Goal: Transaction & Acquisition: Obtain resource

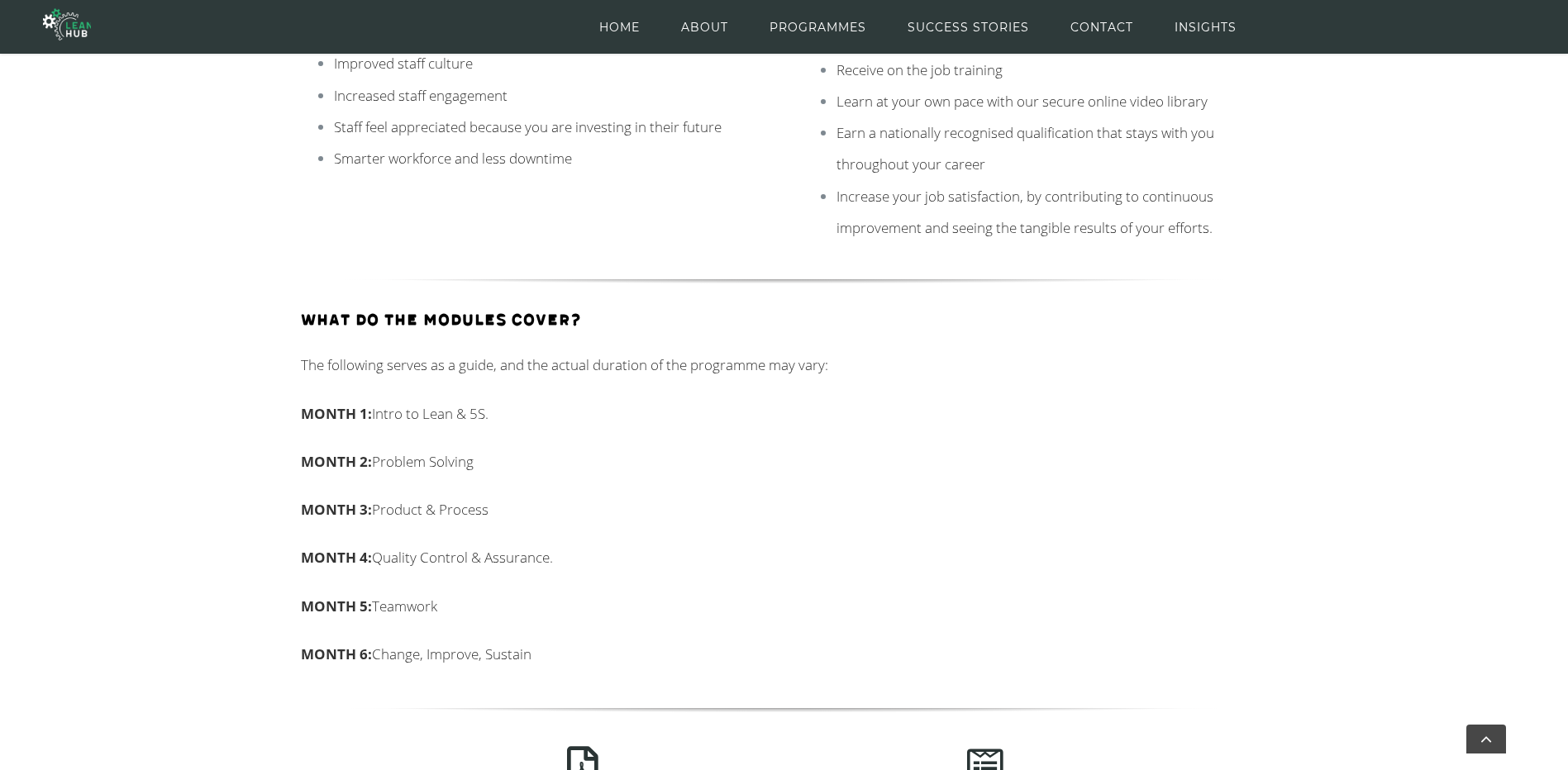
scroll to position [549, 0]
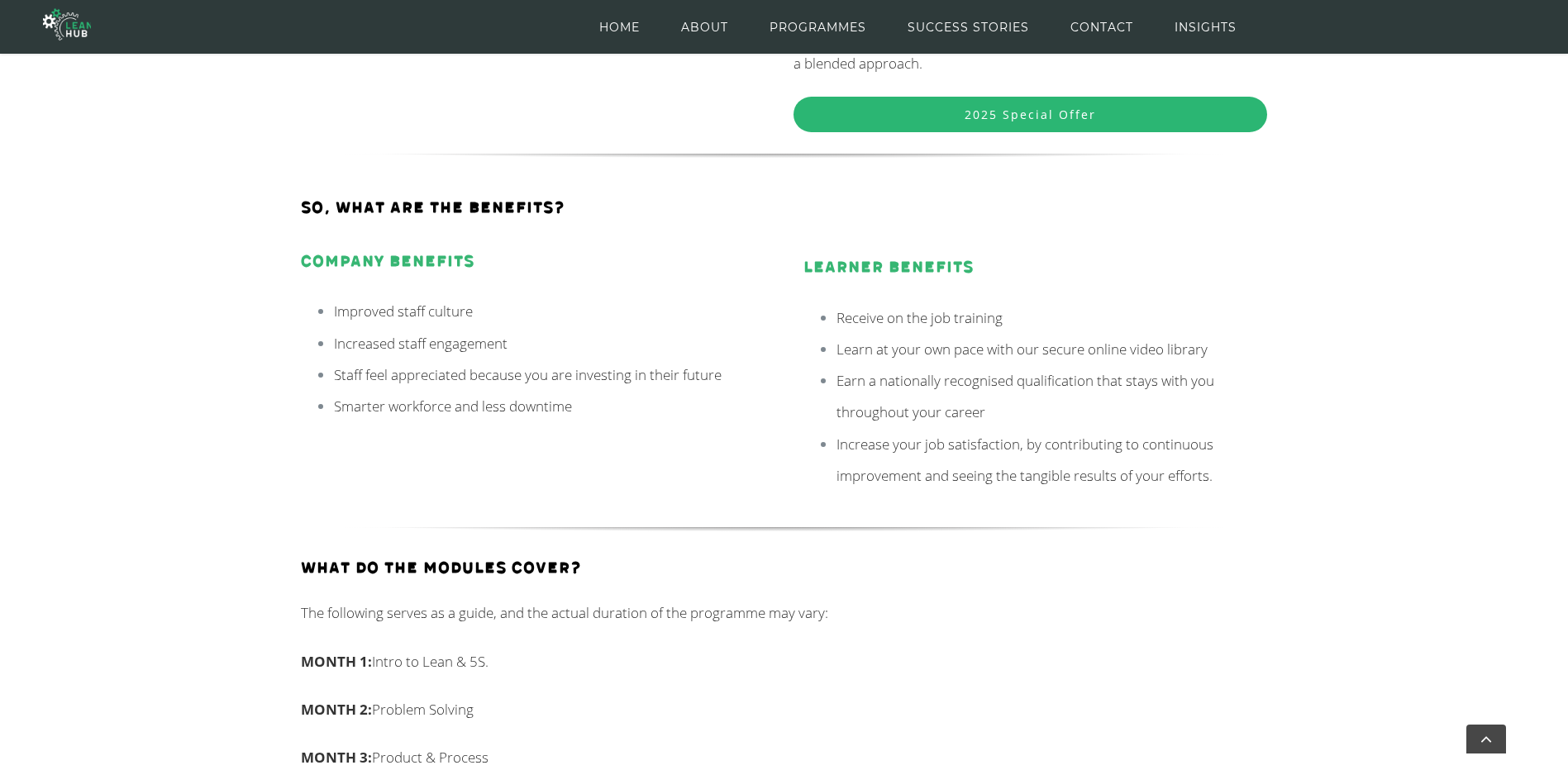
click at [957, 119] on link "2025 Special Offer" at bounding box center [1030, 114] width 474 height 36
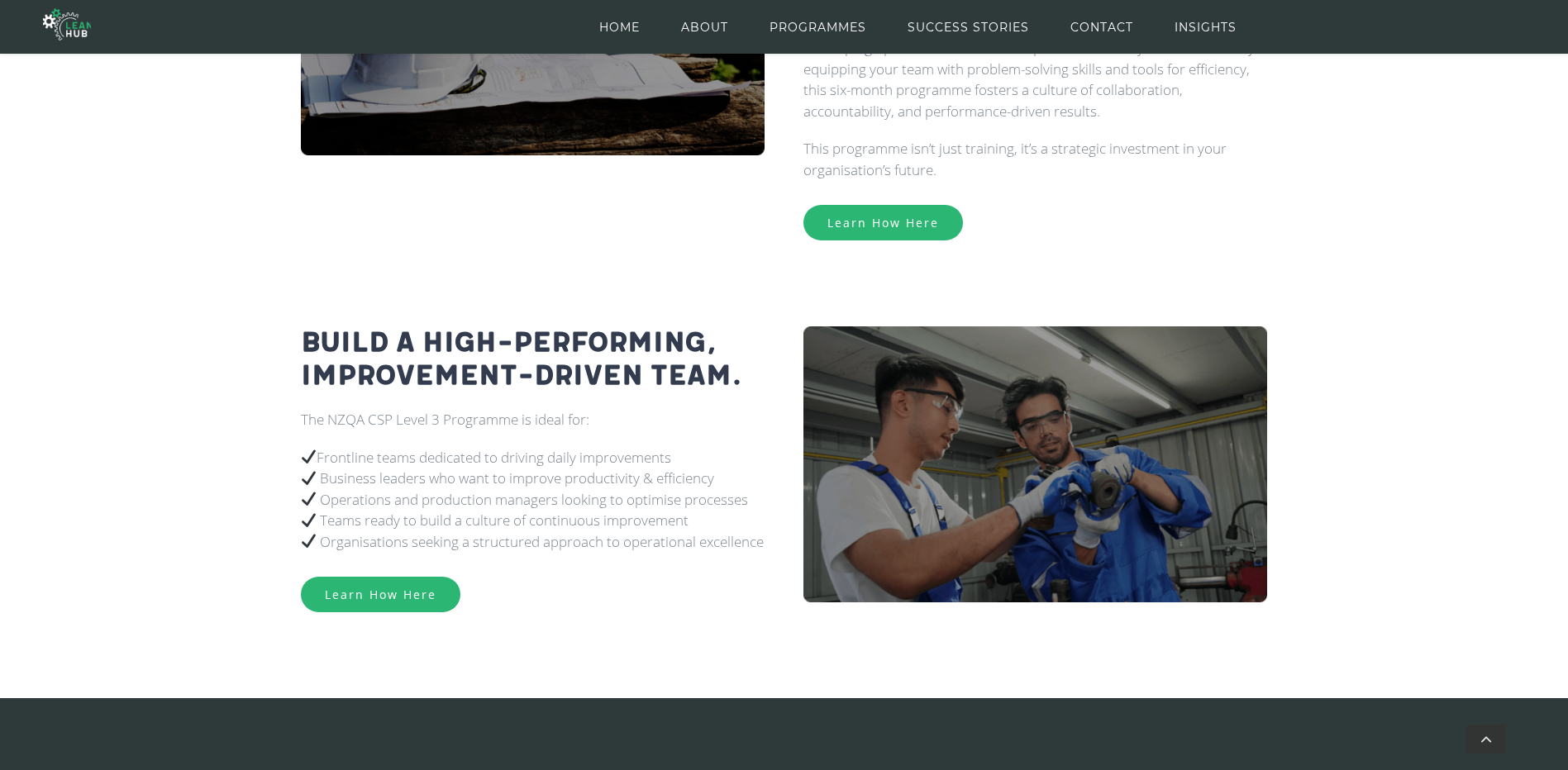
scroll to position [1759, 0]
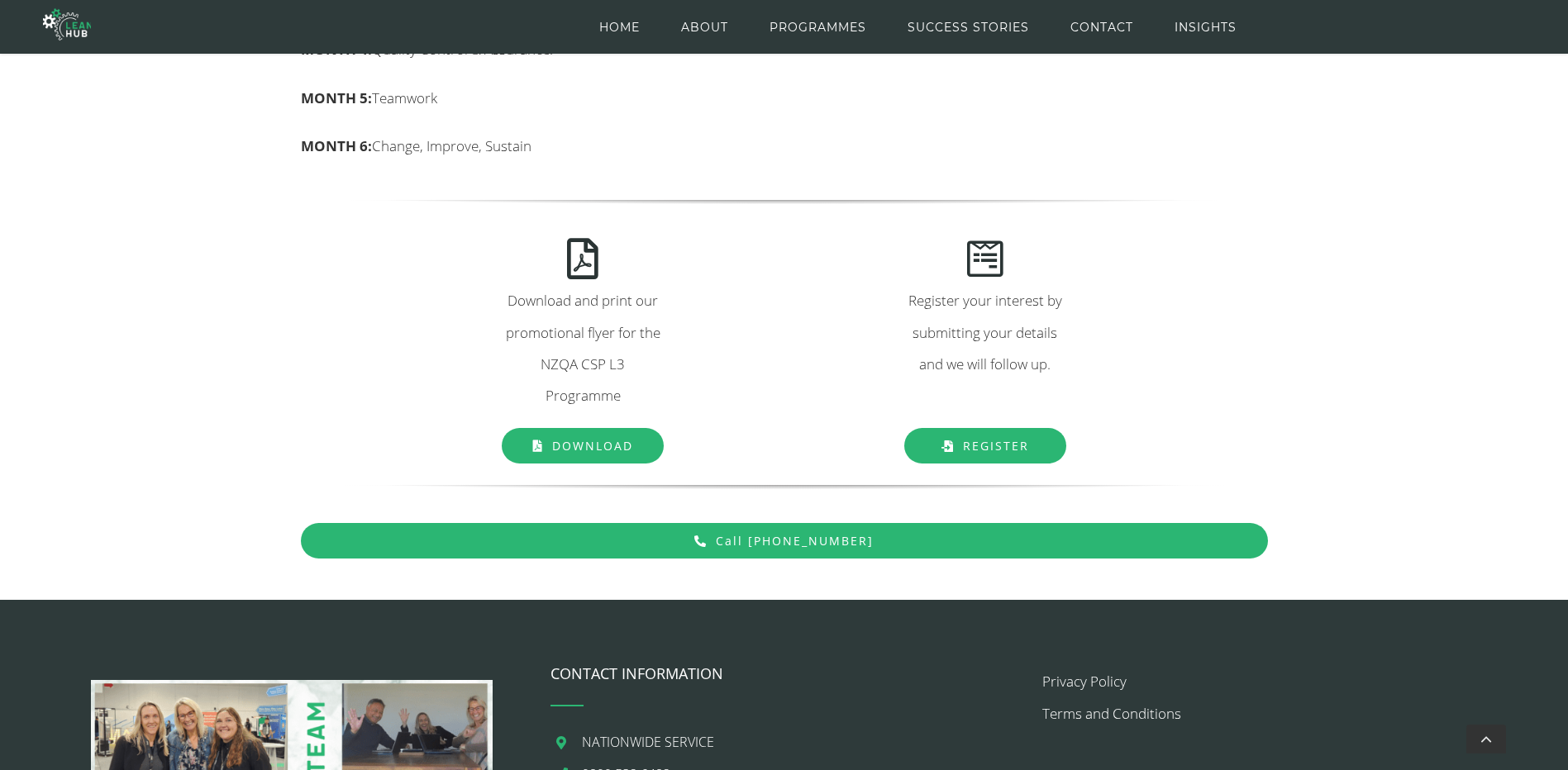
scroll to position [1470, 0]
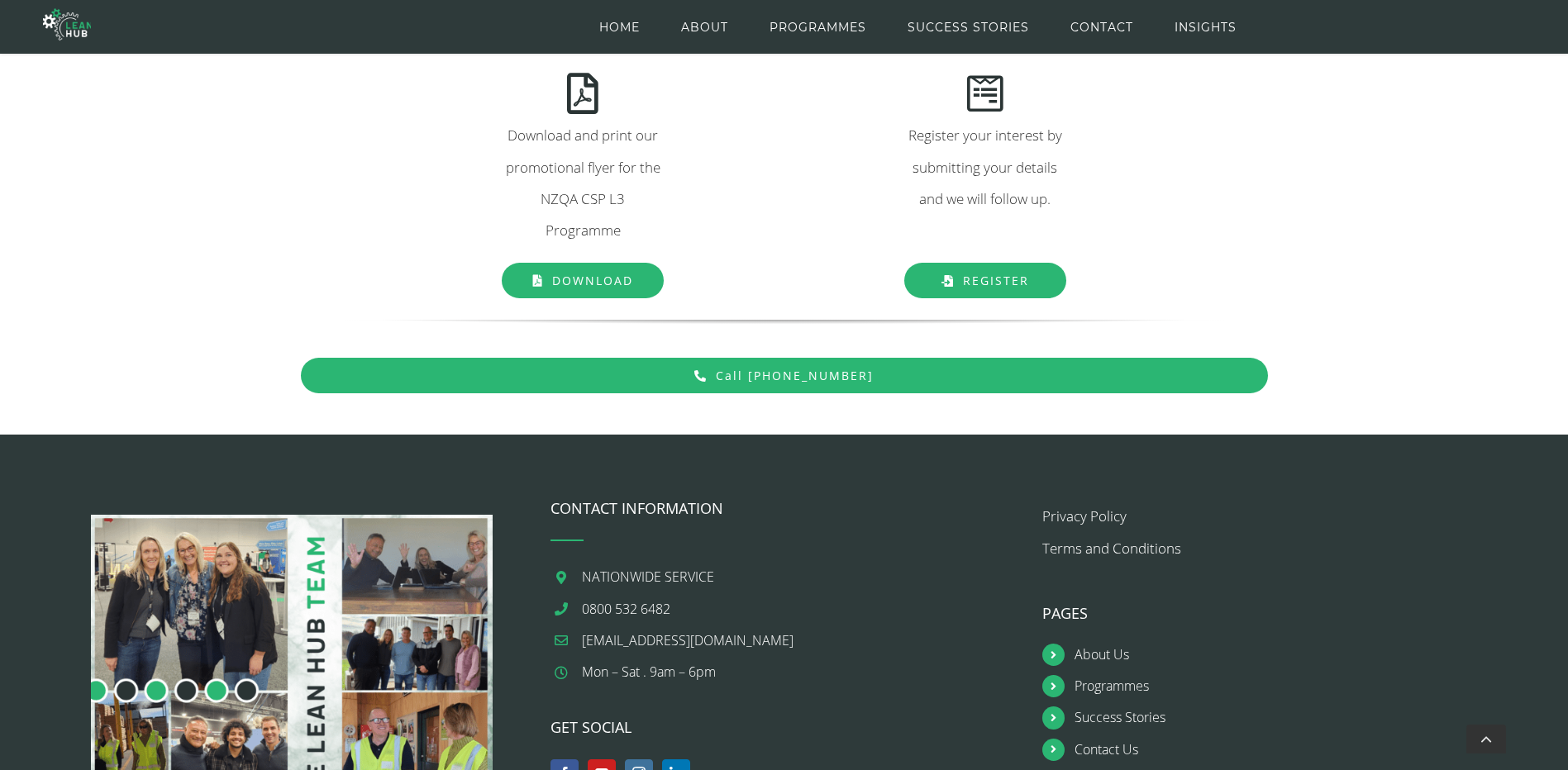
click at [600, 281] on span "Download" at bounding box center [593, 280] width 81 height 16
